Goal: Entertainment & Leisure: Consume media (video, audio)

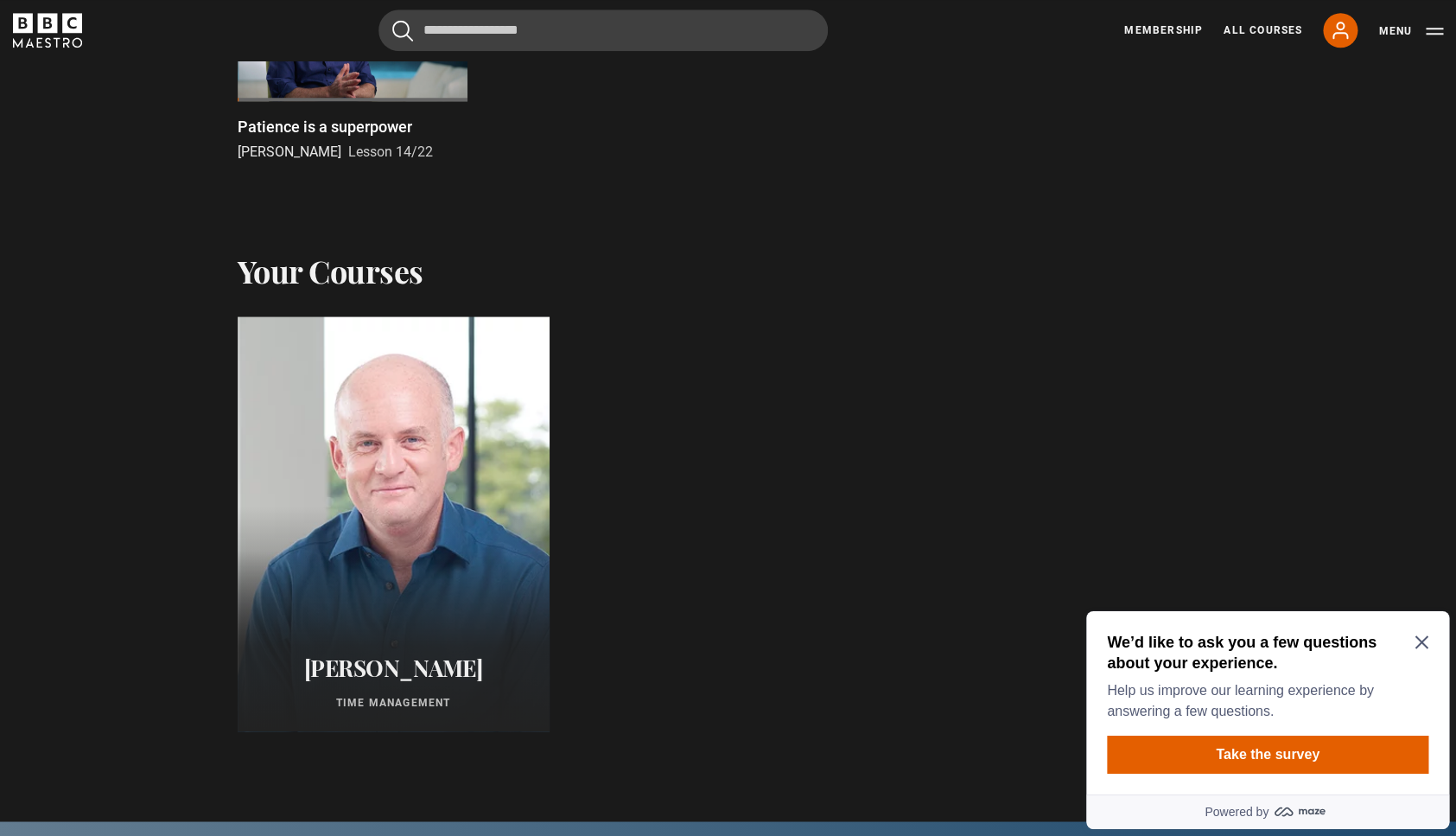
click at [369, 124] on p "Patience is a superpower" at bounding box center [325, 126] width 175 height 23
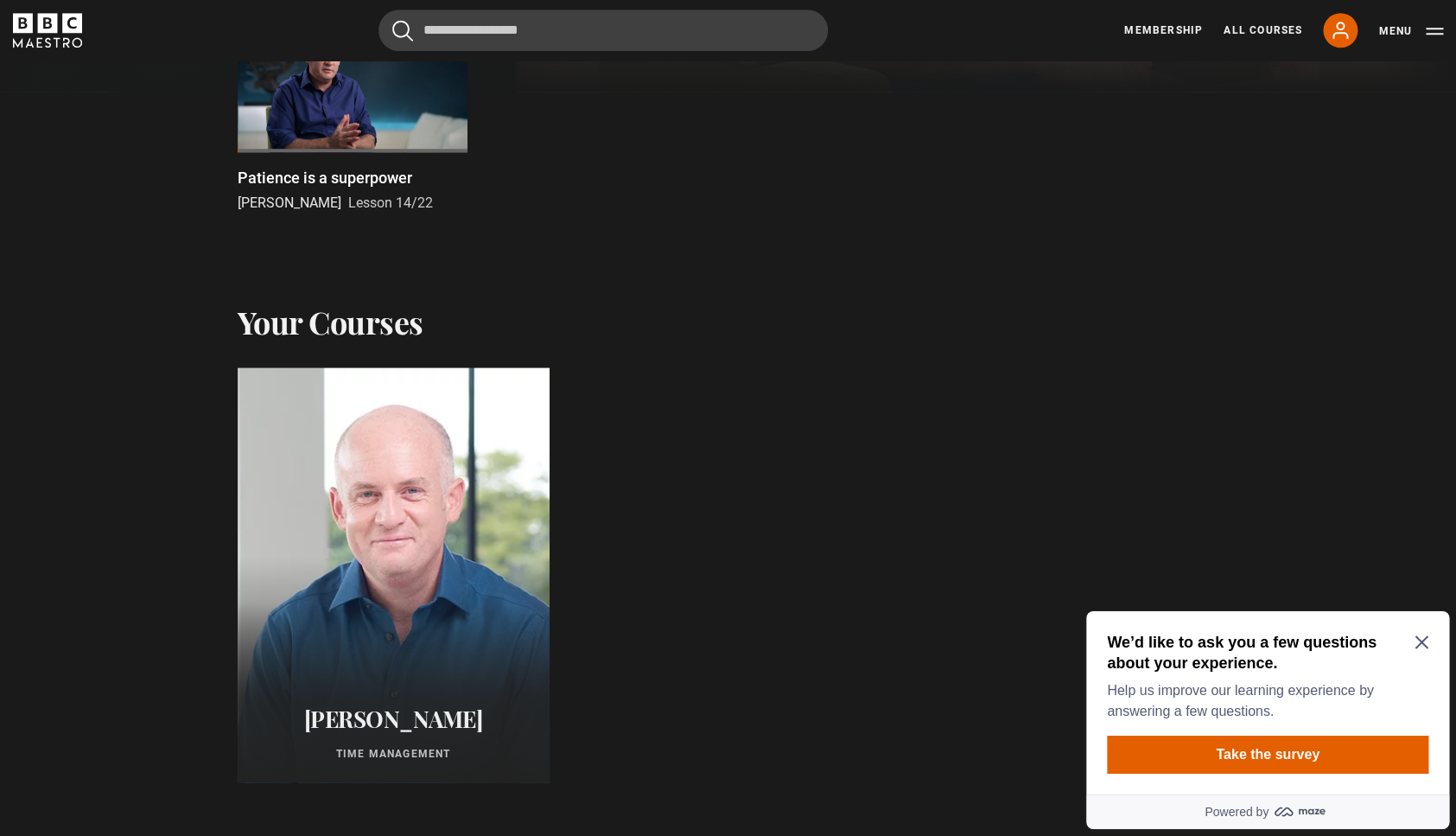
scroll to position [629, 0]
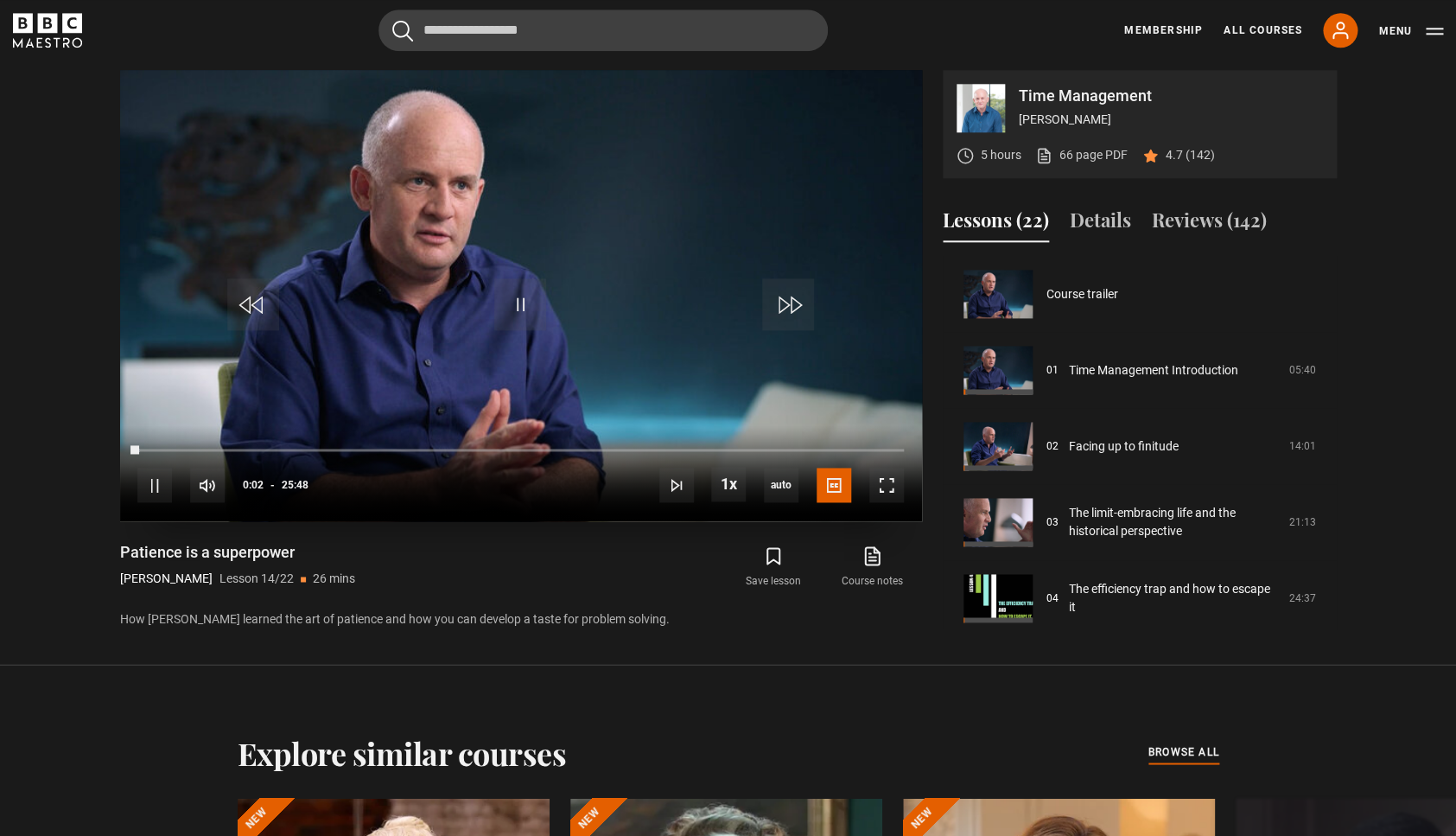
scroll to position [1376, 0]
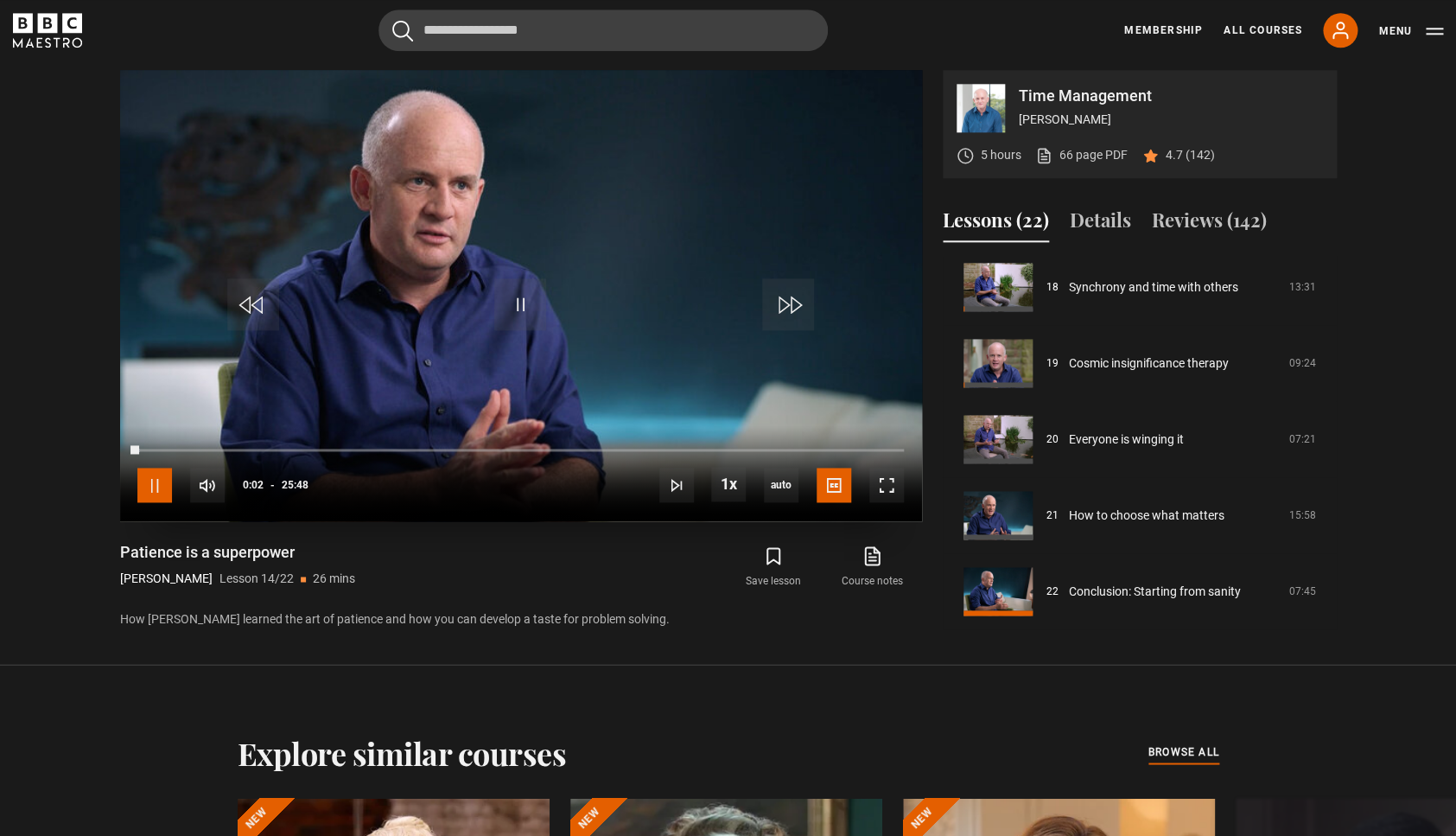
click at [162, 476] on span "Video Player" at bounding box center [155, 485] width 35 height 35
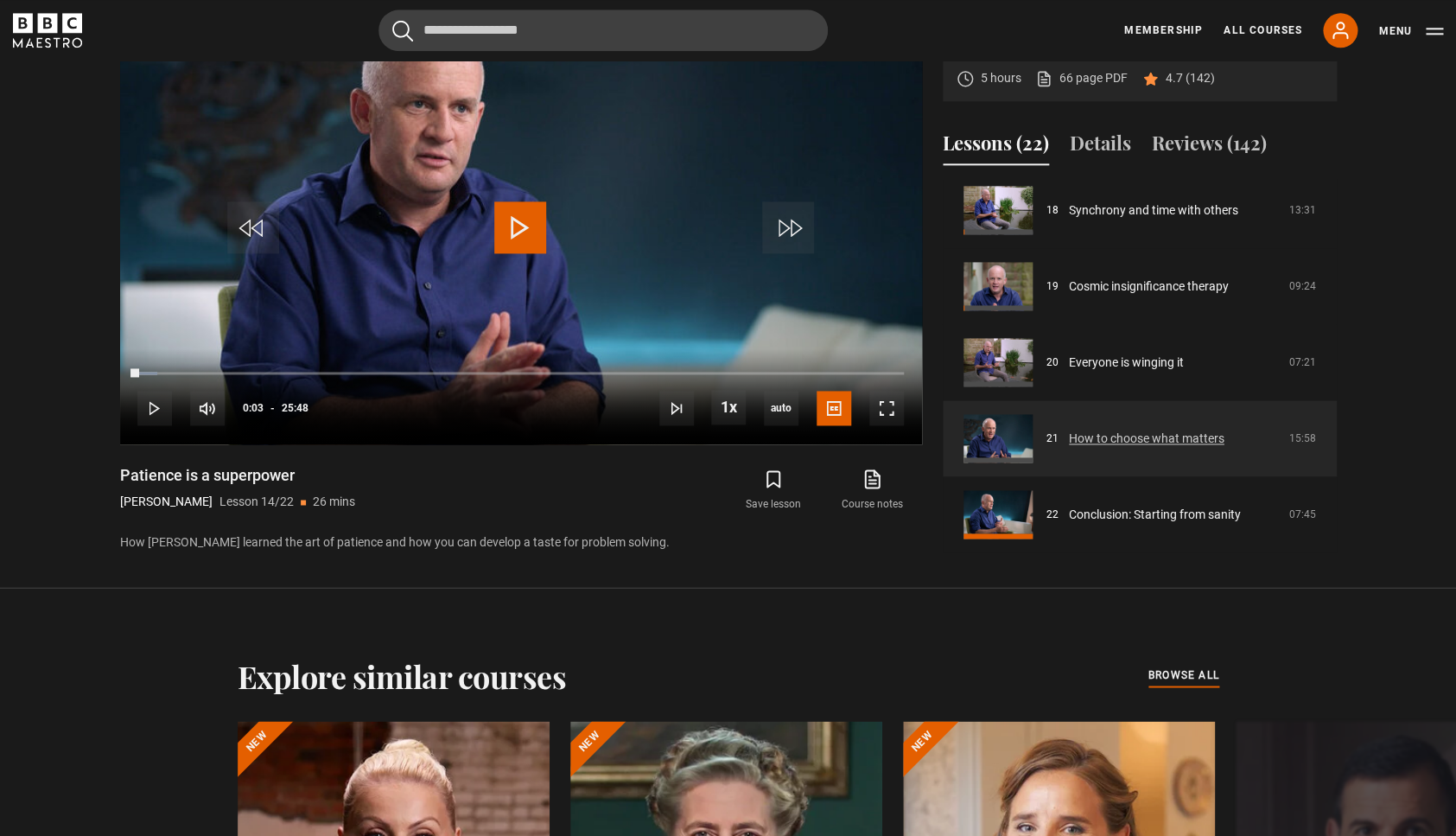
scroll to position [924, 0]
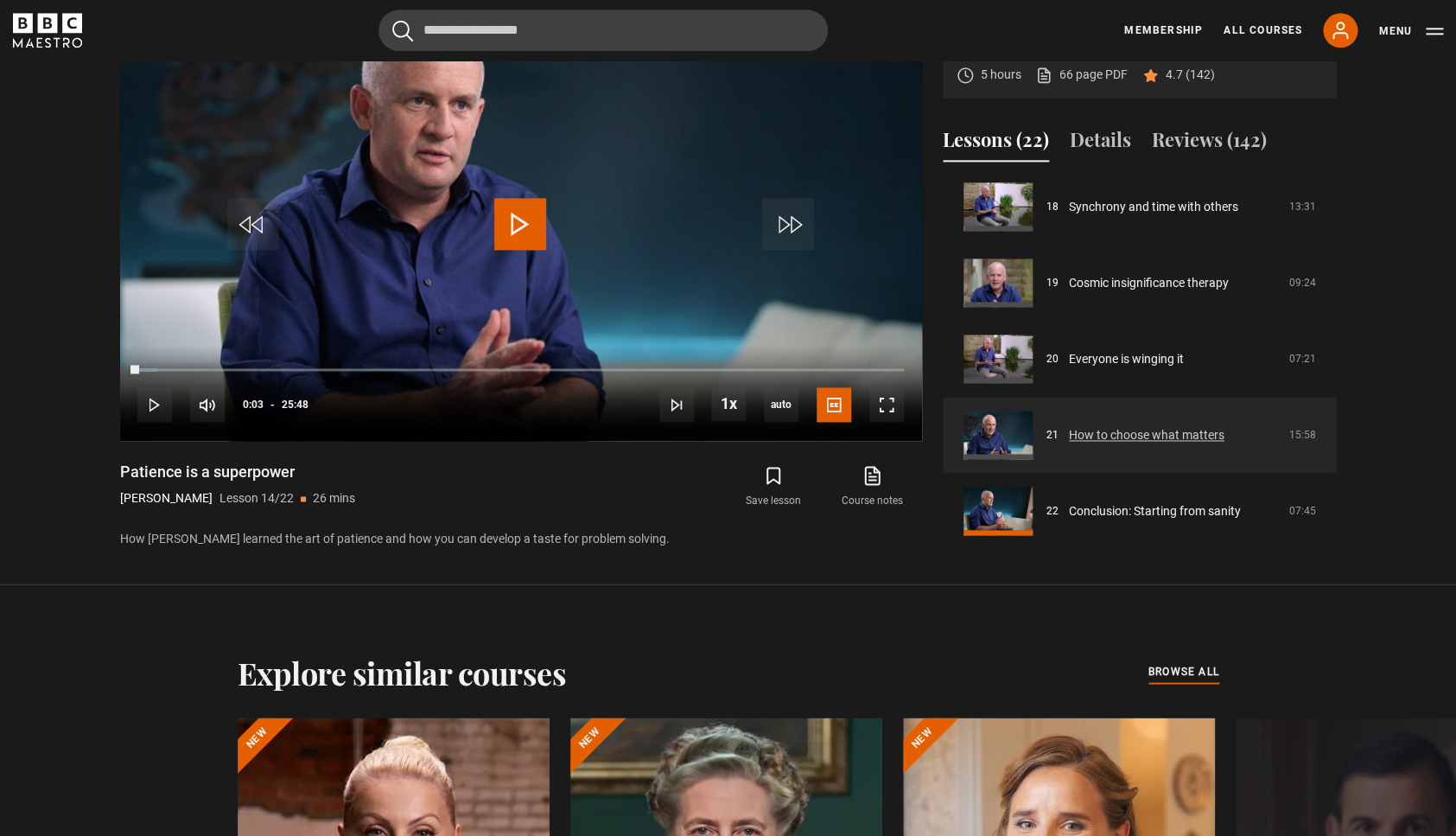
click at [1168, 426] on link "How to choose what matters" at bounding box center [1146, 435] width 155 height 18
click at [1069, 438] on link "How to choose what matters" at bounding box center [1146, 435] width 155 height 18
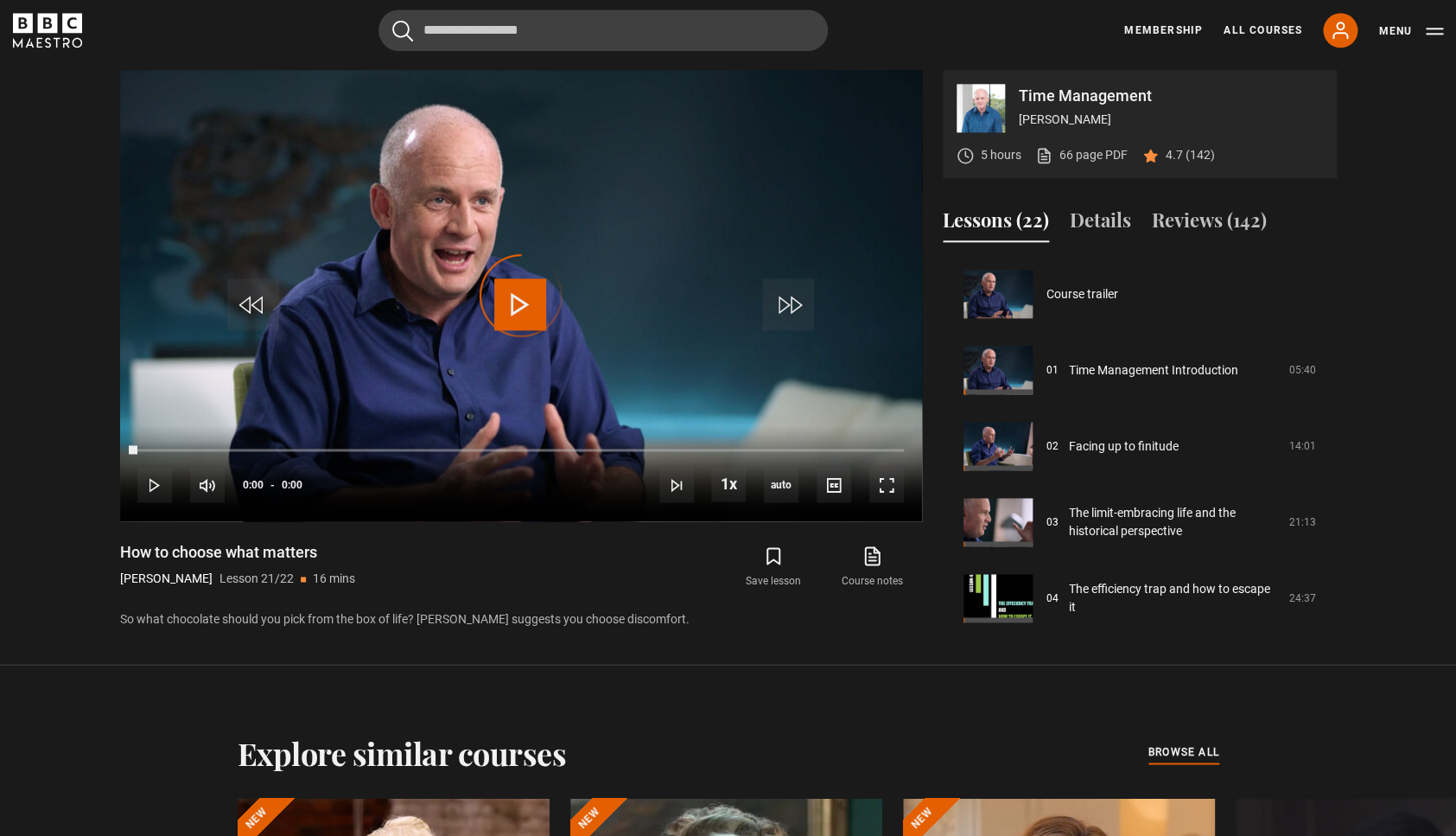
scroll to position [1376, 0]
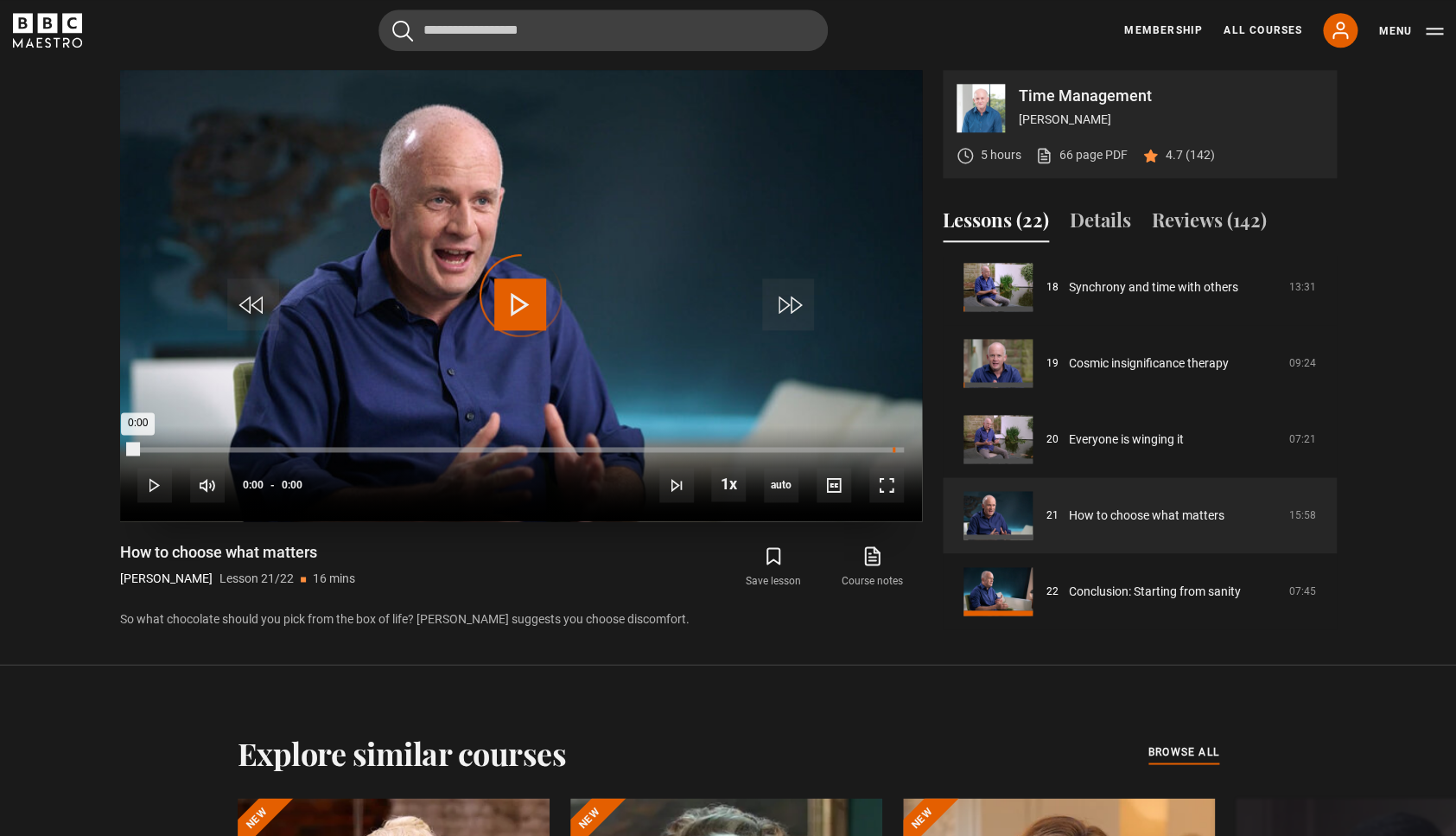
click at [893, 447] on div "Loaded : 0.00% 0:00 0:00" at bounding box center [520, 449] width 765 height 6
click at [882, 448] on div "15:31" at bounding box center [883, 449] width 3 height 6
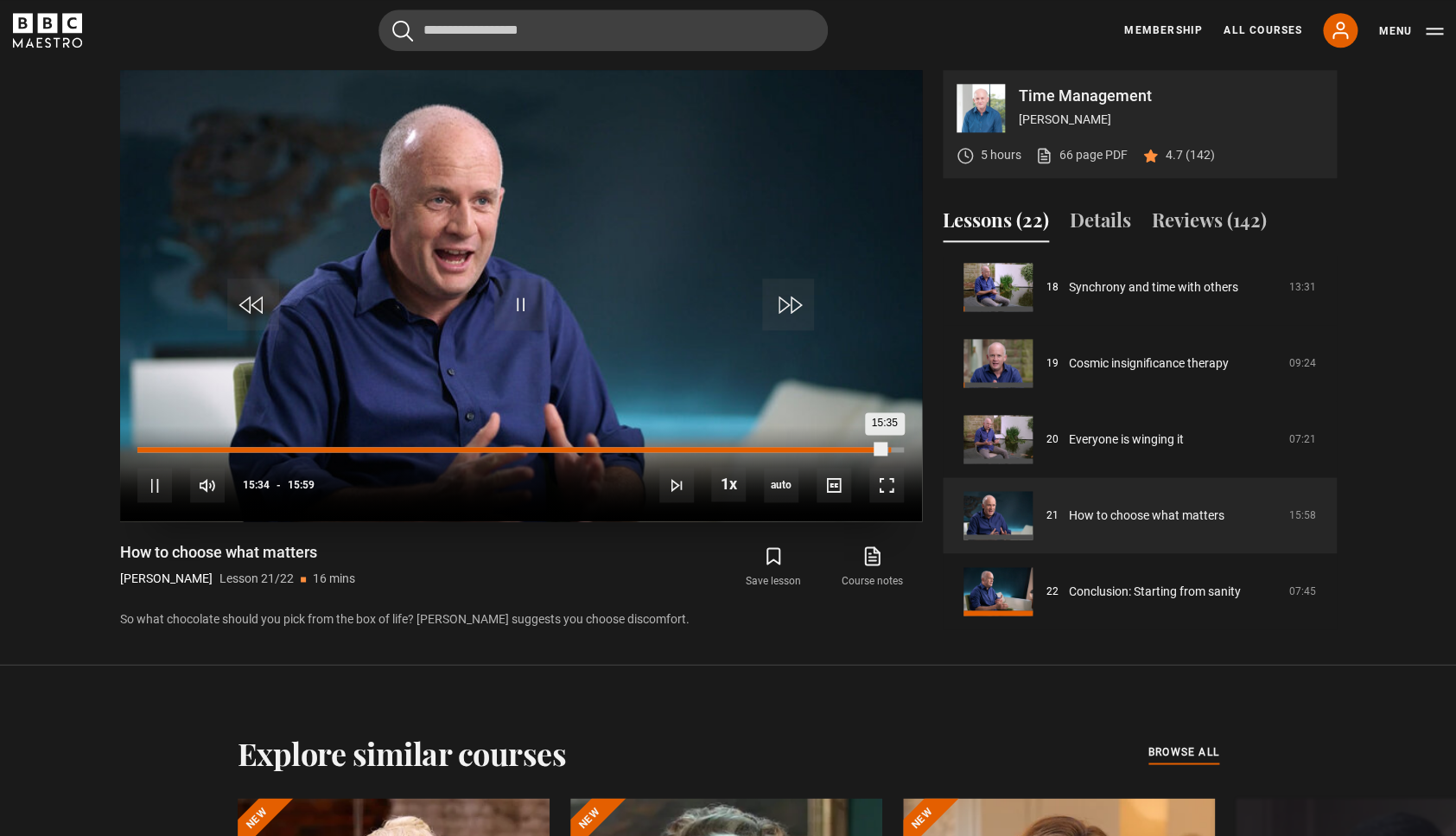
click at [889, 449] on div "15:40" at bounding box center [889, 449] width 3 height 6
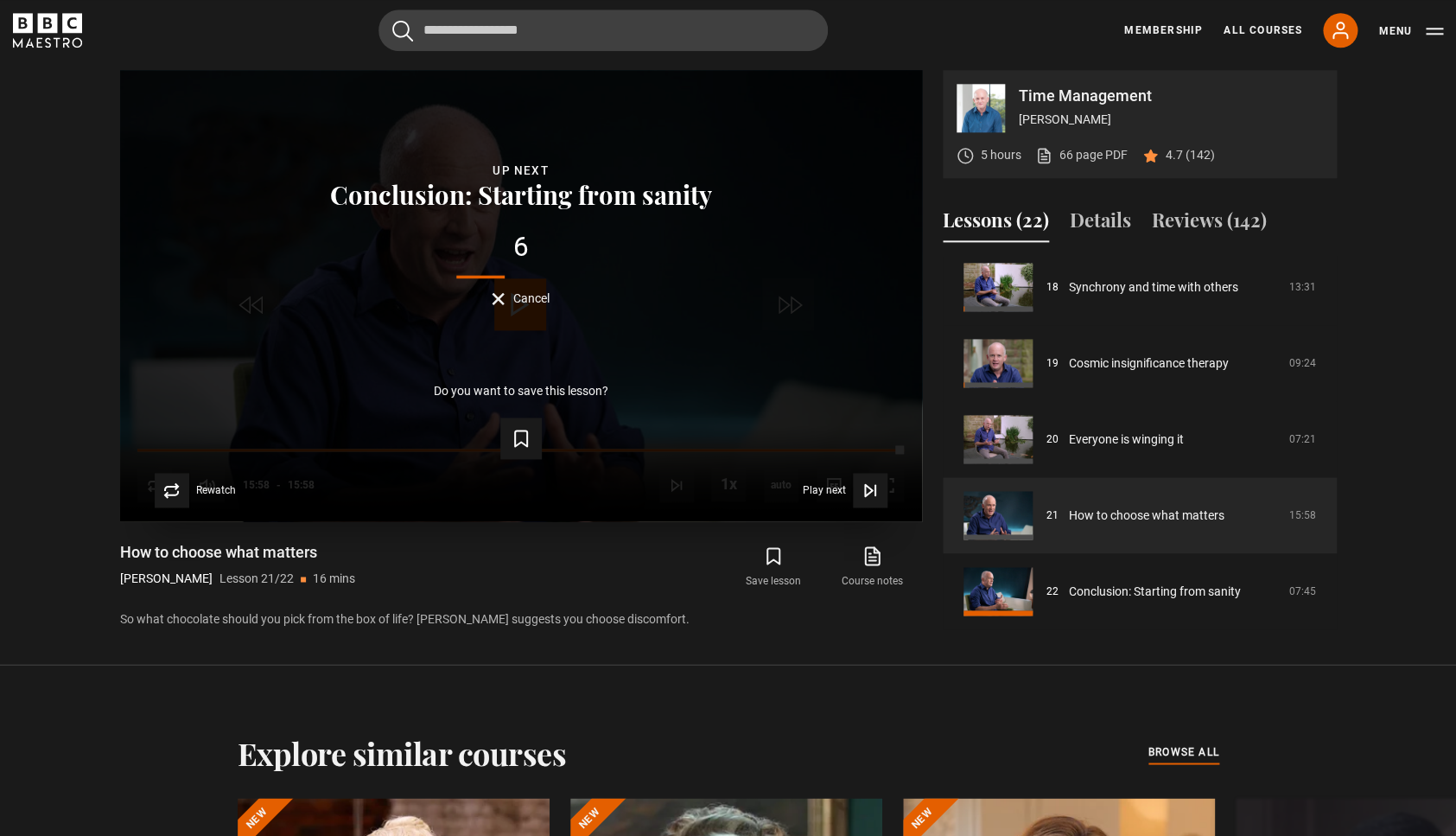
click at [515, 304] on span "Cancel" at bounding box center [532, 298] width 37 height 12
